Goal: Information Seeking & Learning: Learn about a topic

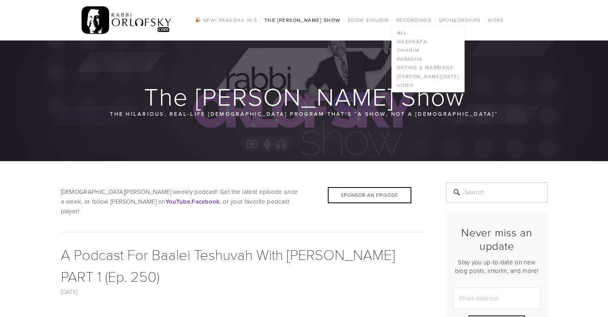
click at [398, 30] on link "All" at bounding box center [428, 32] width 72 height 9
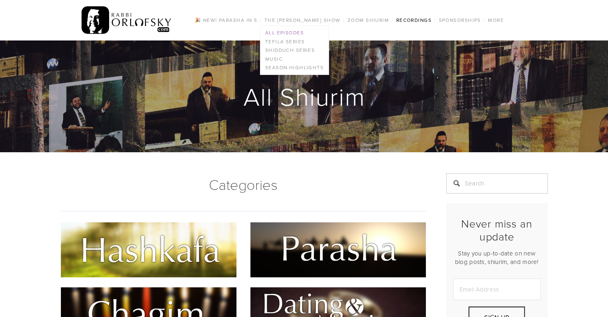
click at [298, 32] on link "All Episodes" at bounding box center [294, 32] width 68 height 9
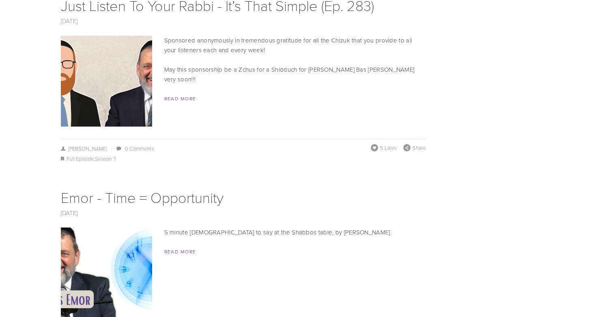
scroll to position [3202, 0]
